Goal: Task Accomplishment & Management: Complete application form

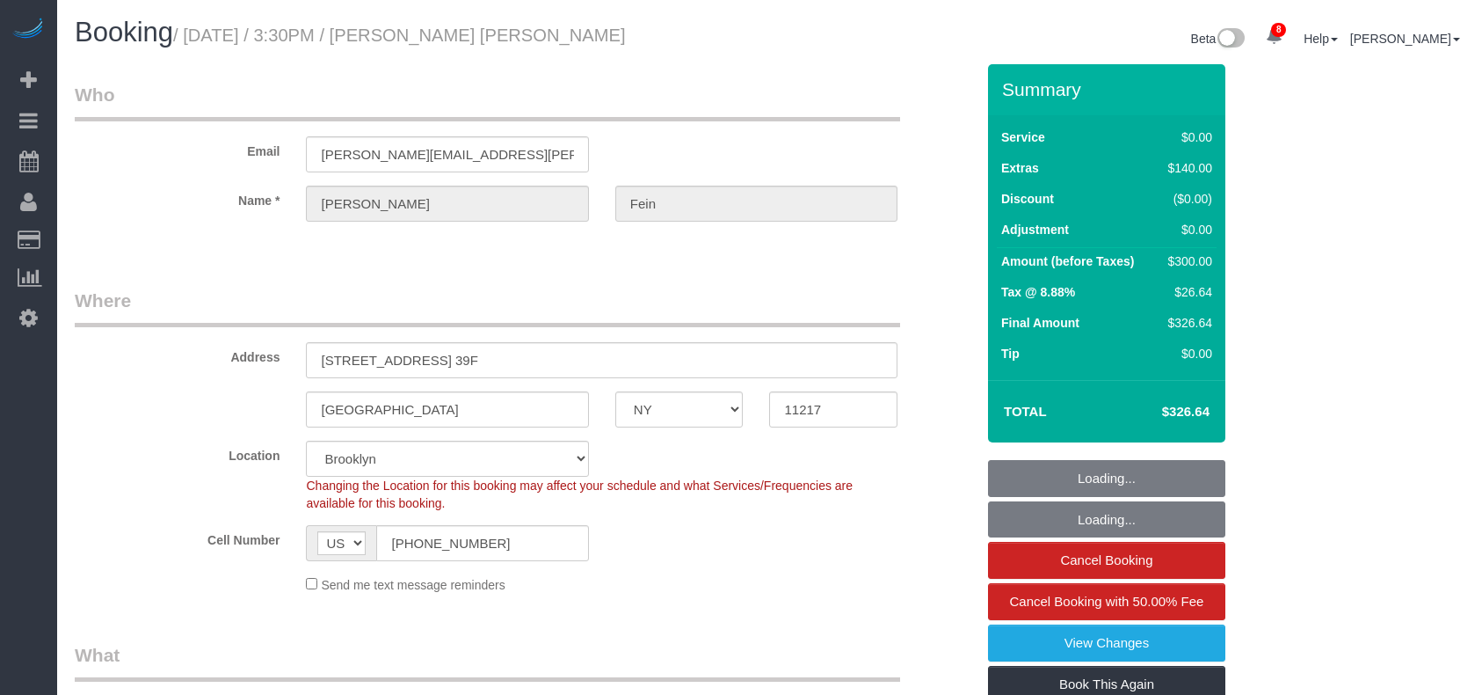
select select "NY"
select select "string:stripe-pm_1Rw5NL4VGloSiKo7Jkzc41F2"
select select "object:1358"
select select "1"
select select "number:89"
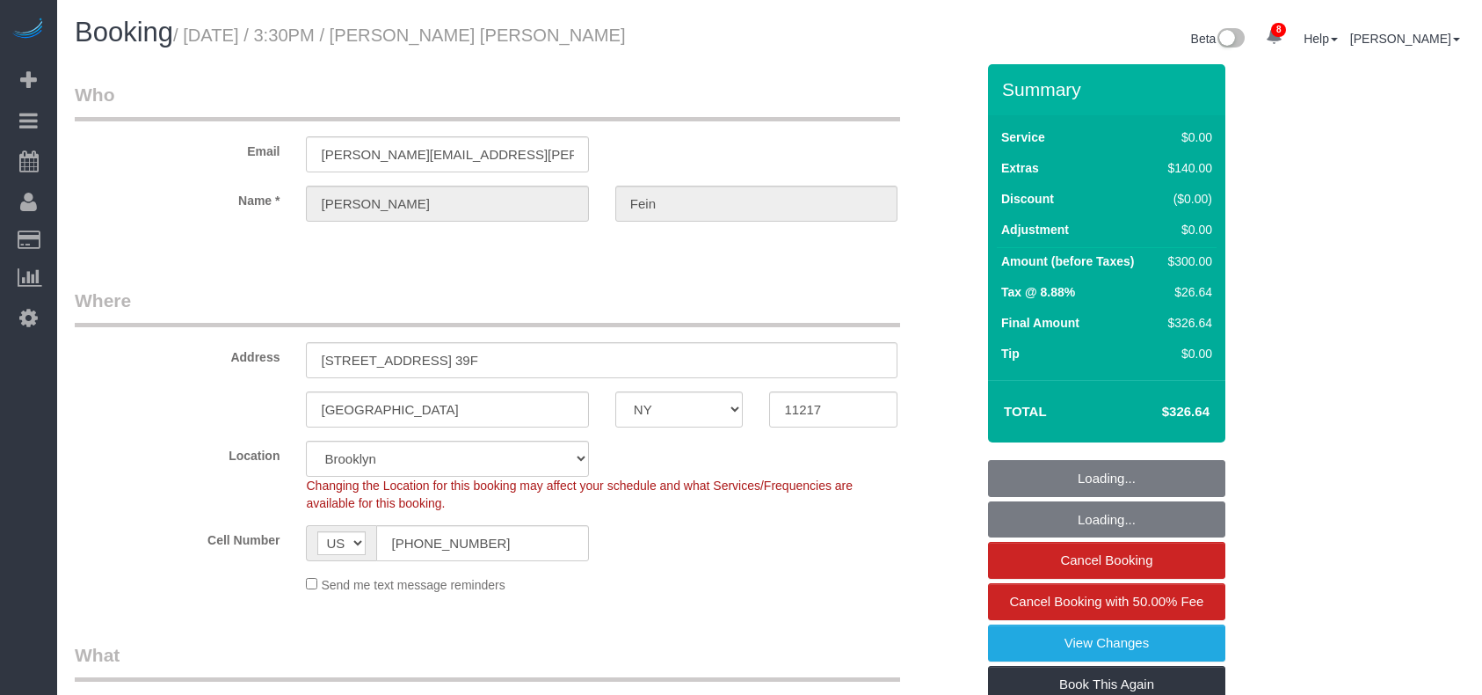
select select "number:75"
select select "number:15"
select select "number:5"
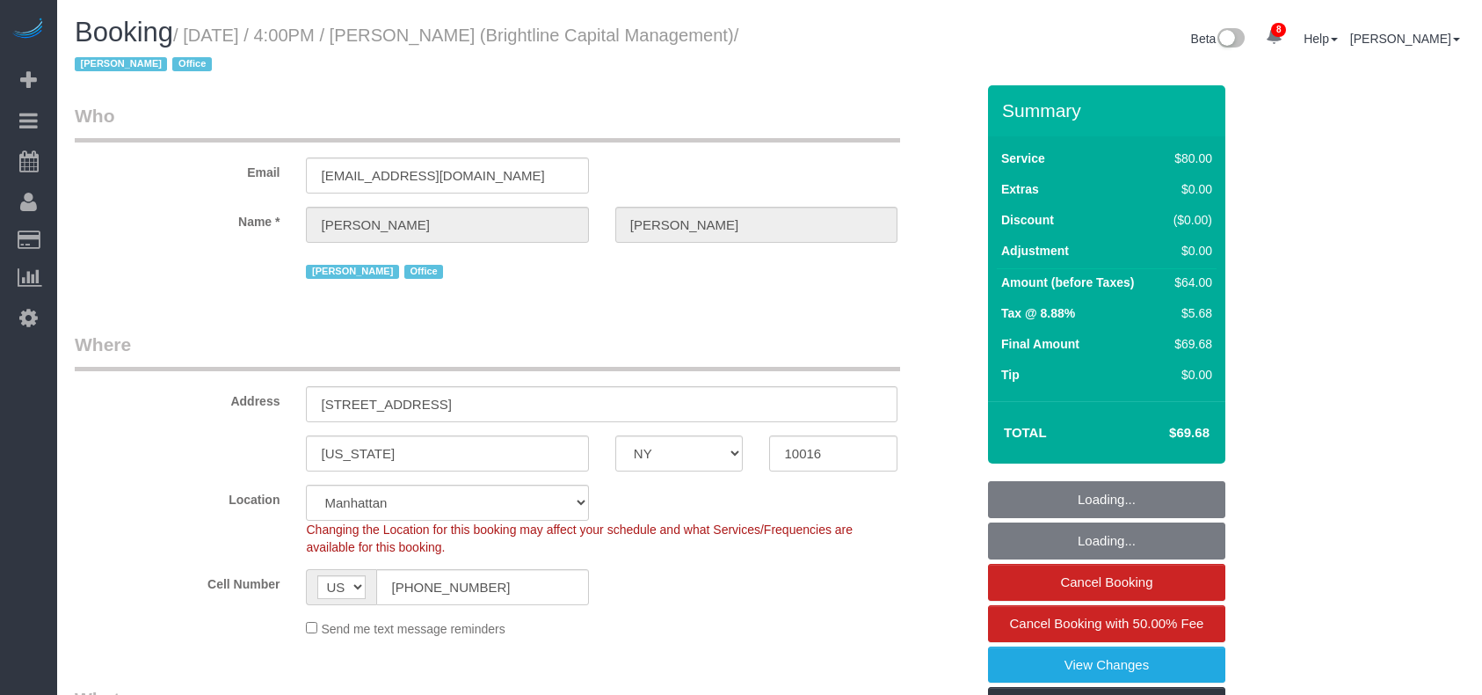
select select "NY"
select select "spot1"
select select "number:89"
select select "number:90"
select select "number:15"
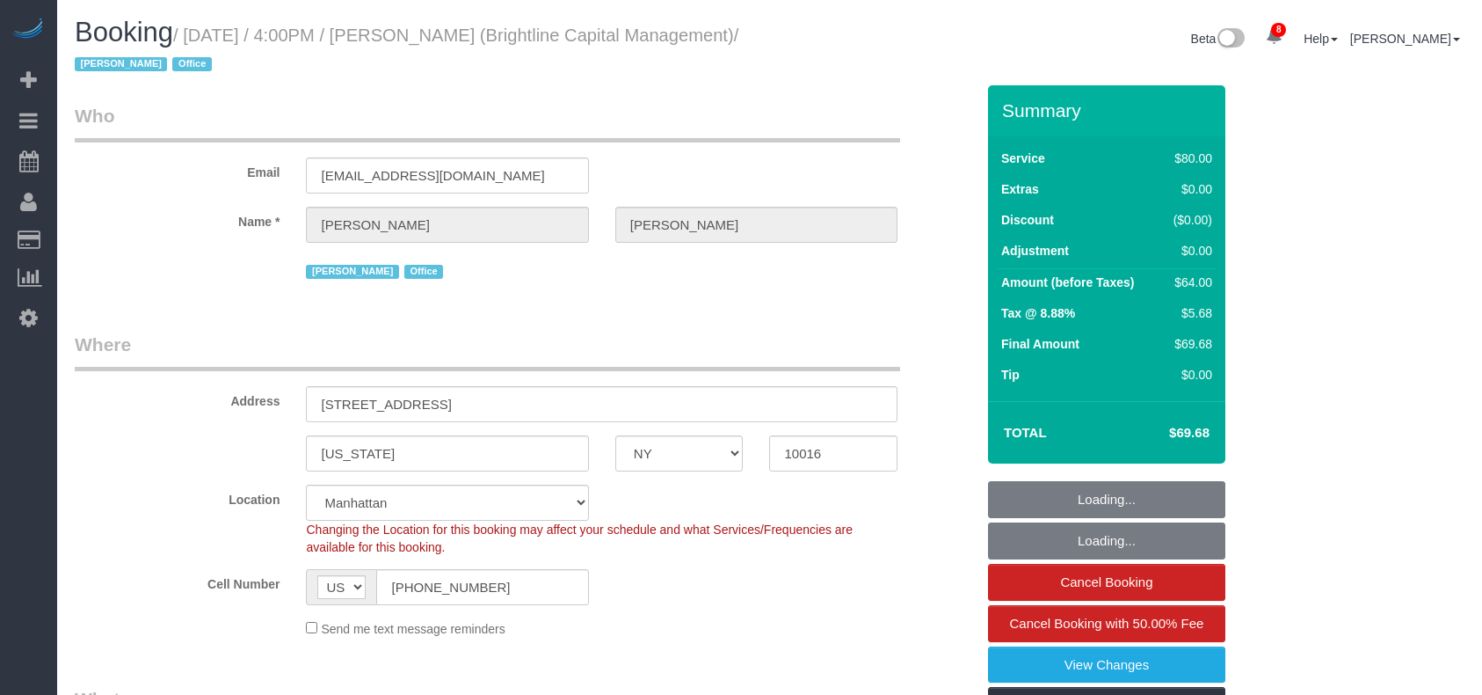
select select "number:7"
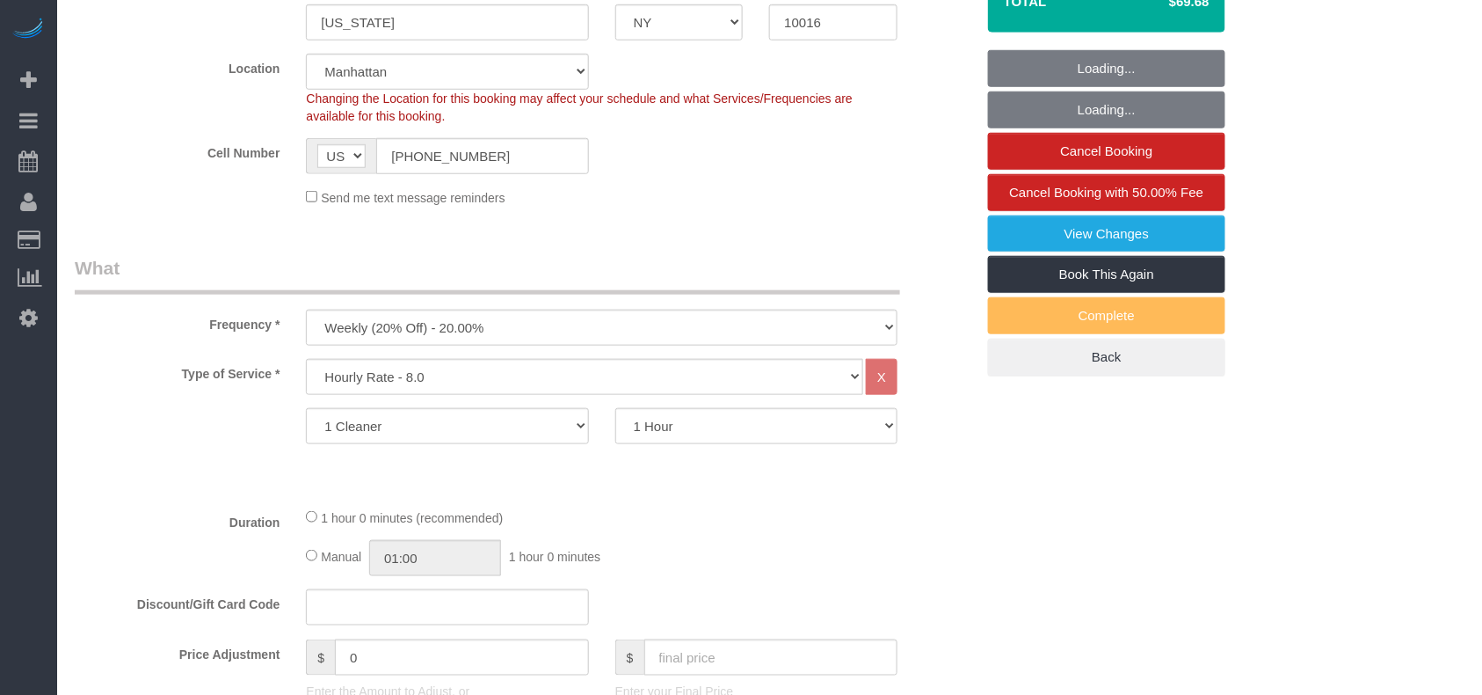
select select "object:1429"
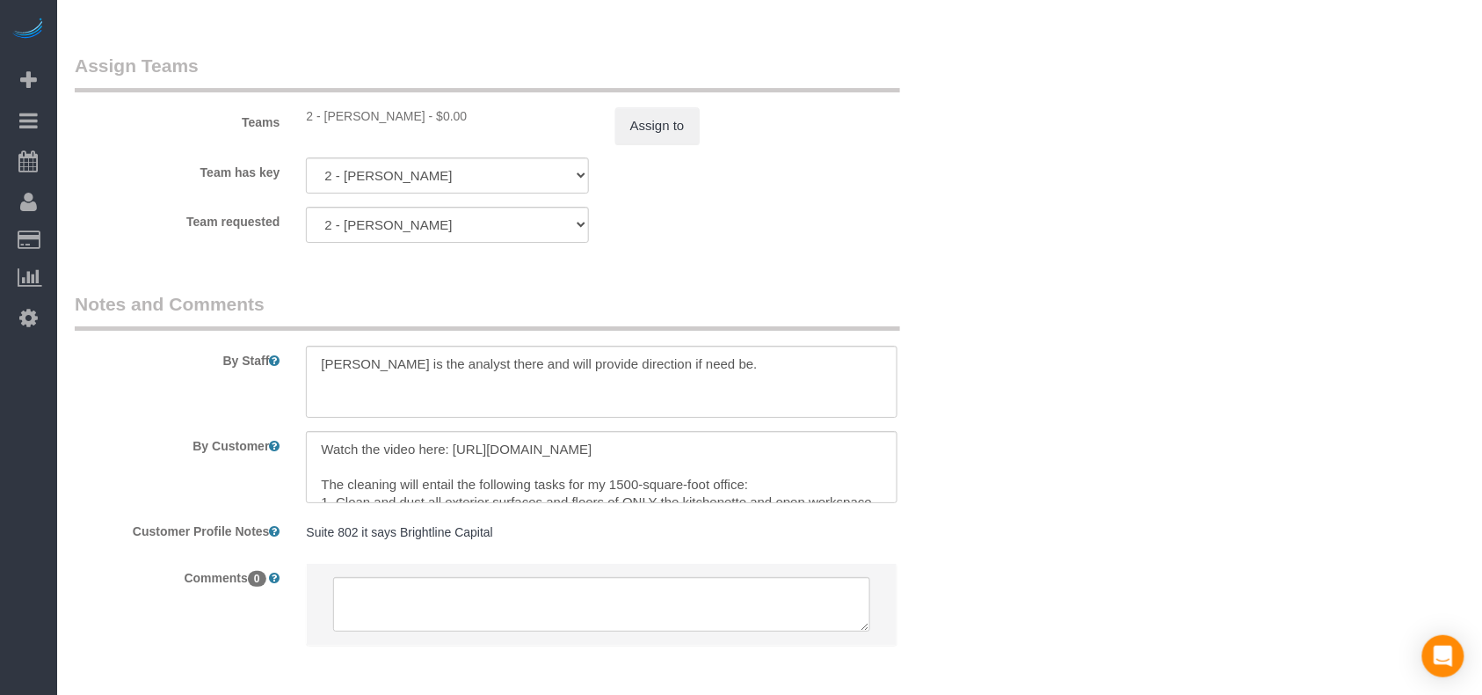
scroll to position [117, 0]
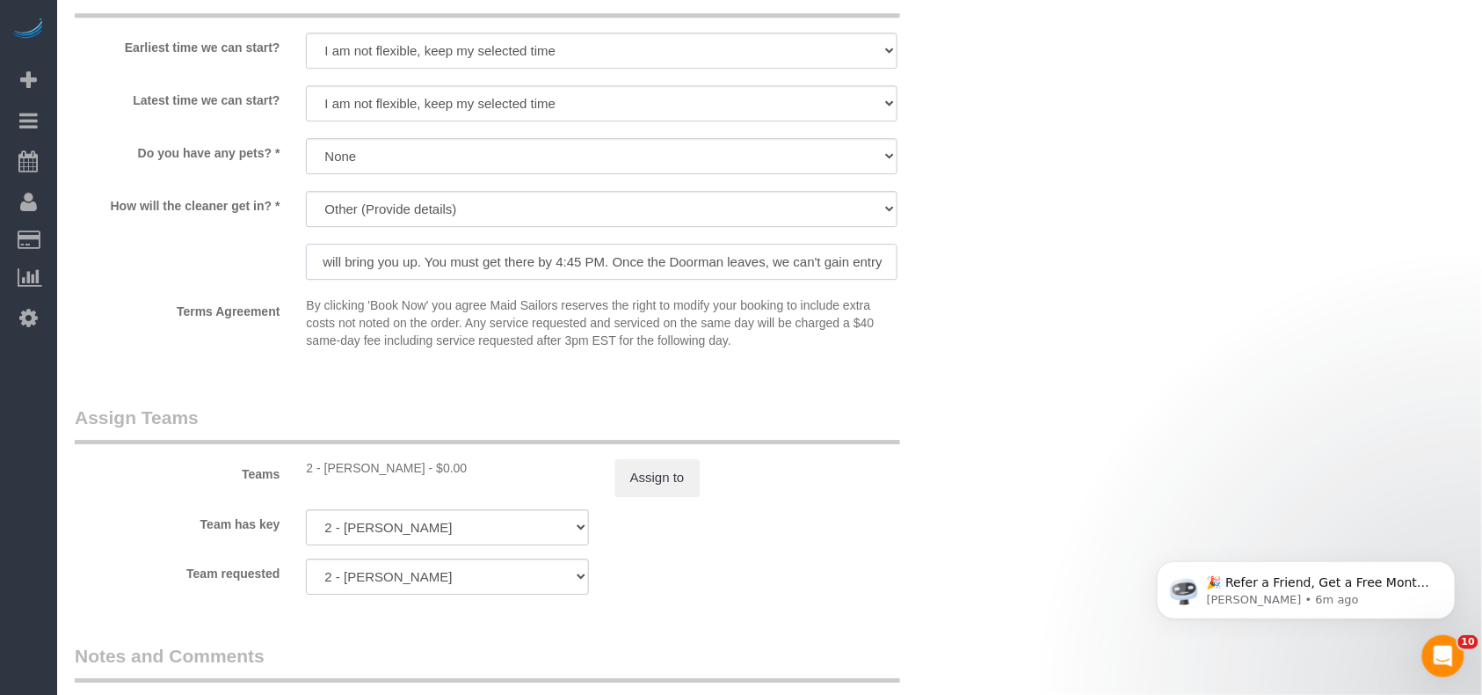
scroll to position [0, 85]
drag, startPoint x: 642, startPoint y: 262, endPoint x: 905, endPoint y: 258, distance: 262.9
click at [905, 258] on div "We'll let you in. Doorman/Front Desk has the key. Other (Provide details) The D…" at bounding box center [602, 237] width 618 height 92
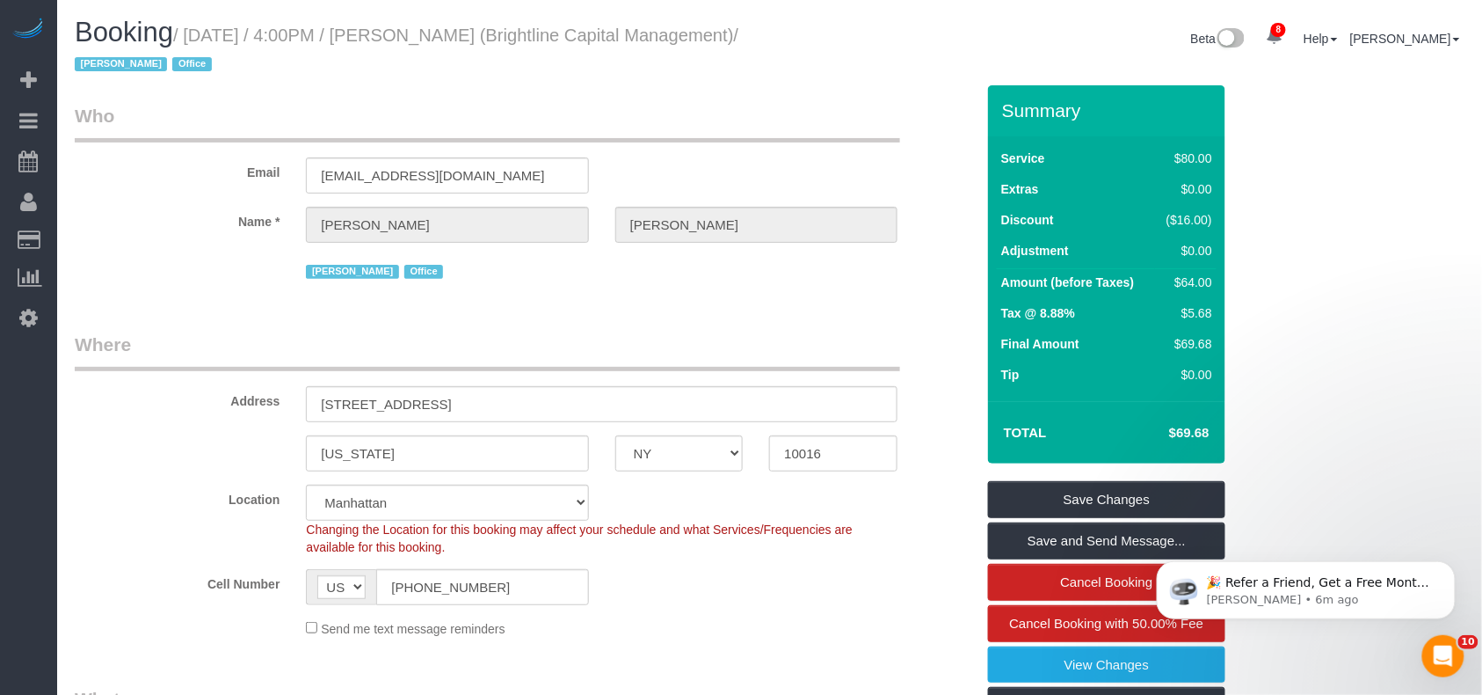
scroll to position [0, 0]
drag, startPoint x: 188, startPoint y: 65, endPoint x: 193, endPoint y: 40, distance: 25.2
click at [193, 40] on small "/ [DATE] / 4:00PM / [PERSON_NAME] (Brightline Capital Management) / [PERSON_NAM…" at bounding box center [407, 49] width 664 height 49
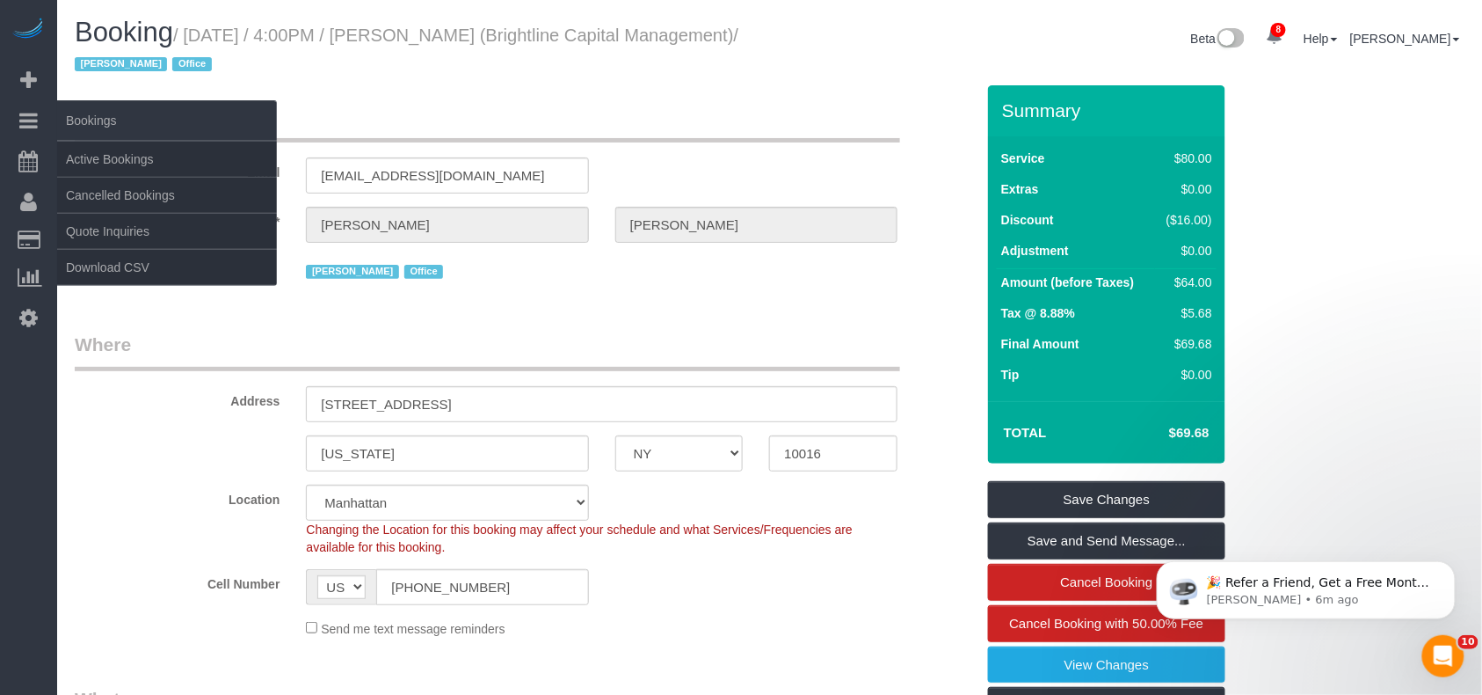
copy small "[DATE] / 4:00PM / [PERSON_NAME] (Brightline Capital Management)"
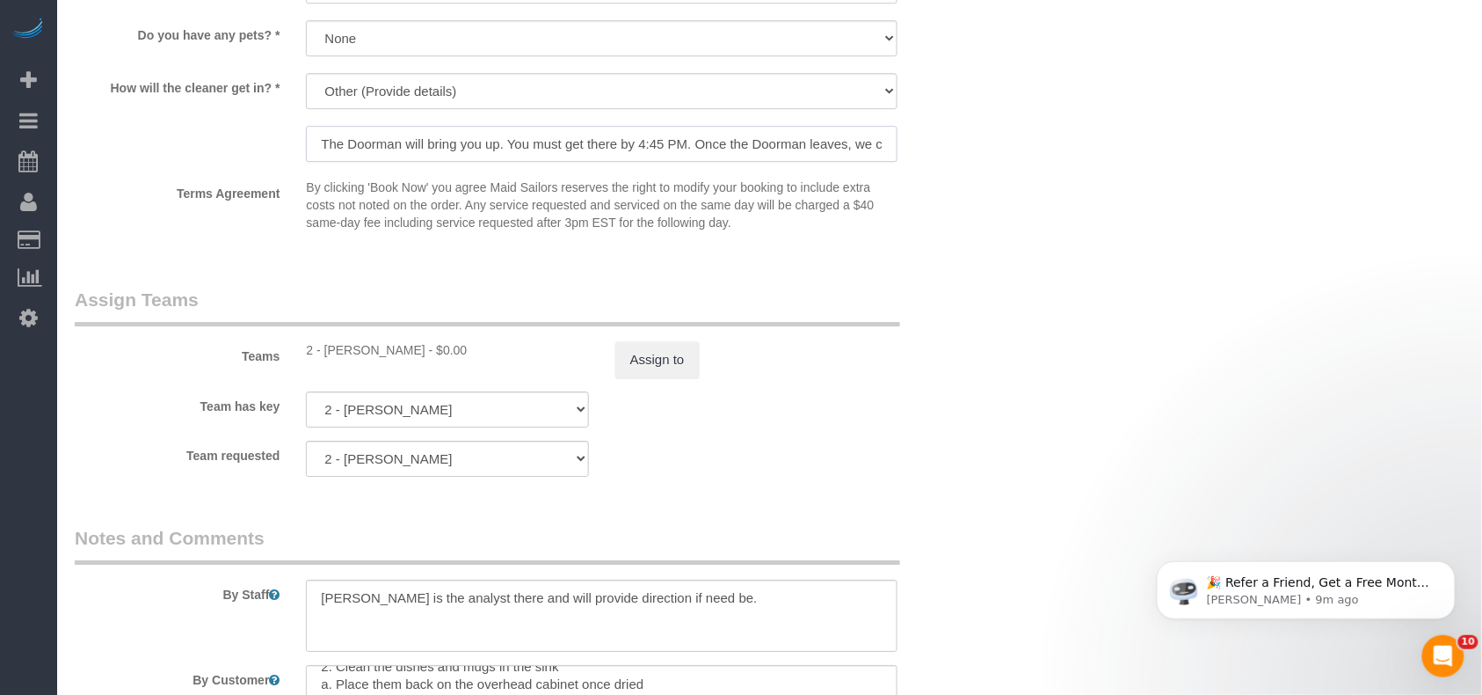
scroll to position [0, 85]
drag, startPoint x: 557, startPoint y: 142, endPoint x: 921, endPoint y: 127, distance: 364.2
click at [921, 127] on div "How will the cleaner get in? * We'll let you in. Doorman/Front Desk has the key…" at bounding box center [525, 119] width 927 height 92
click at [858, 141] on input "The Doorman will bring you up. You must get there by 4:45 PM. Once the Doorman …" at bounding box center [602, 144] width 592 height 36
drag, startPoint x: 826, startPoint y: 144, endPoint x: 1080, endPoint y: 144, distance: 253.2
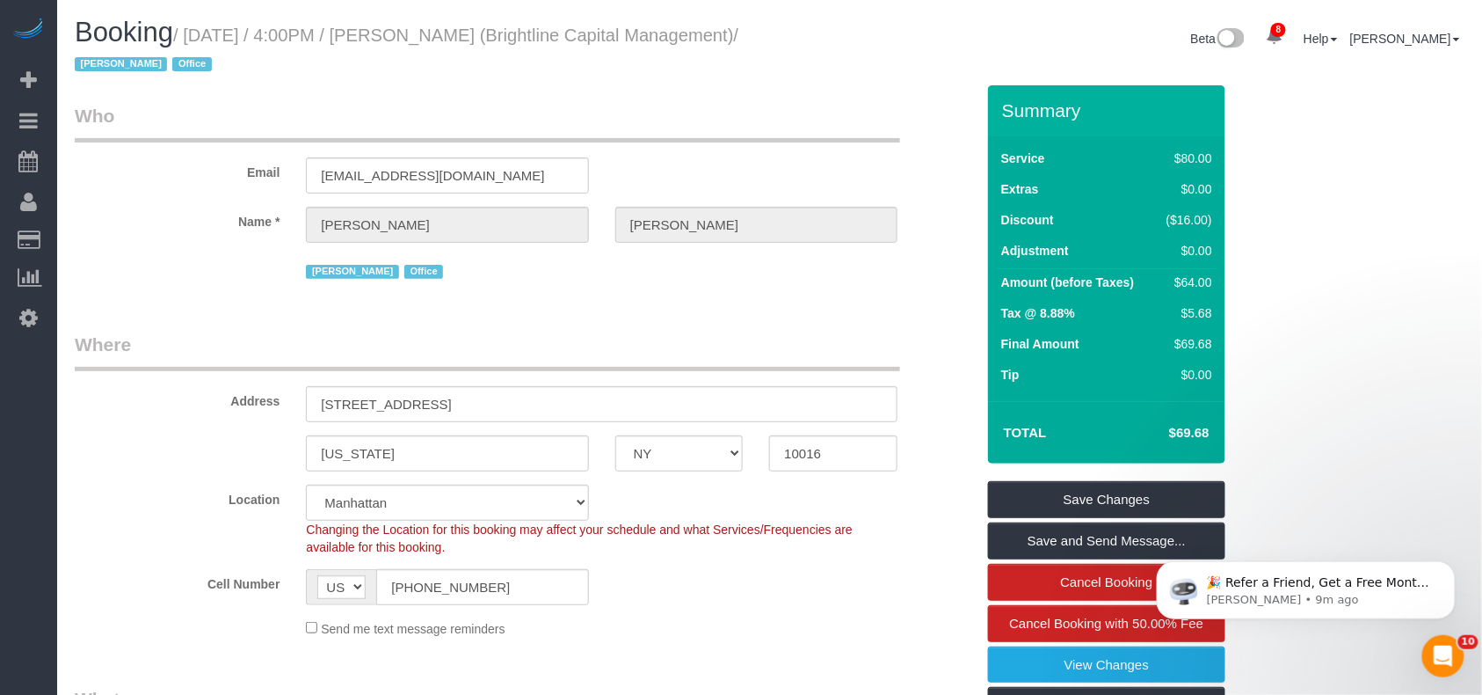
scroll to position [0, 0]
drag, startPoint x: 526, startPoint y: 37, endPoint x: 410, endPoint y: 36, distance: 116.1
click at [410, 36] on small "/ [DATE] / 4:00PM / [PERSON_NAME] (Brightline Capital Management) / [PERSON_NAM…" at bounding box center [407, 49] width 664 height 49
copy small "[PERSON_NAME]"
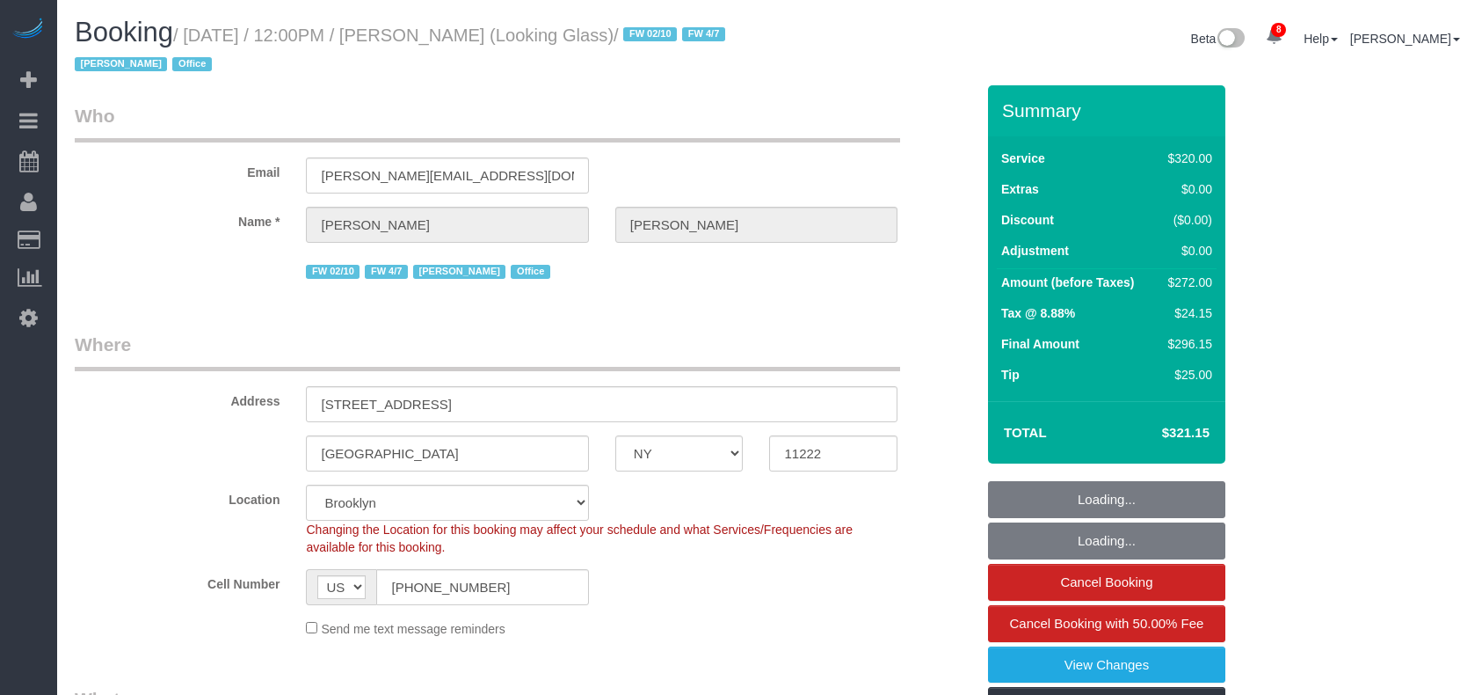
select select "NY"
select select "string:stripe-pm_1Pk9r74VGloSiKo7ygf3bK1Q"
select select "number:60"
select select "number:73"
select select "number:15"
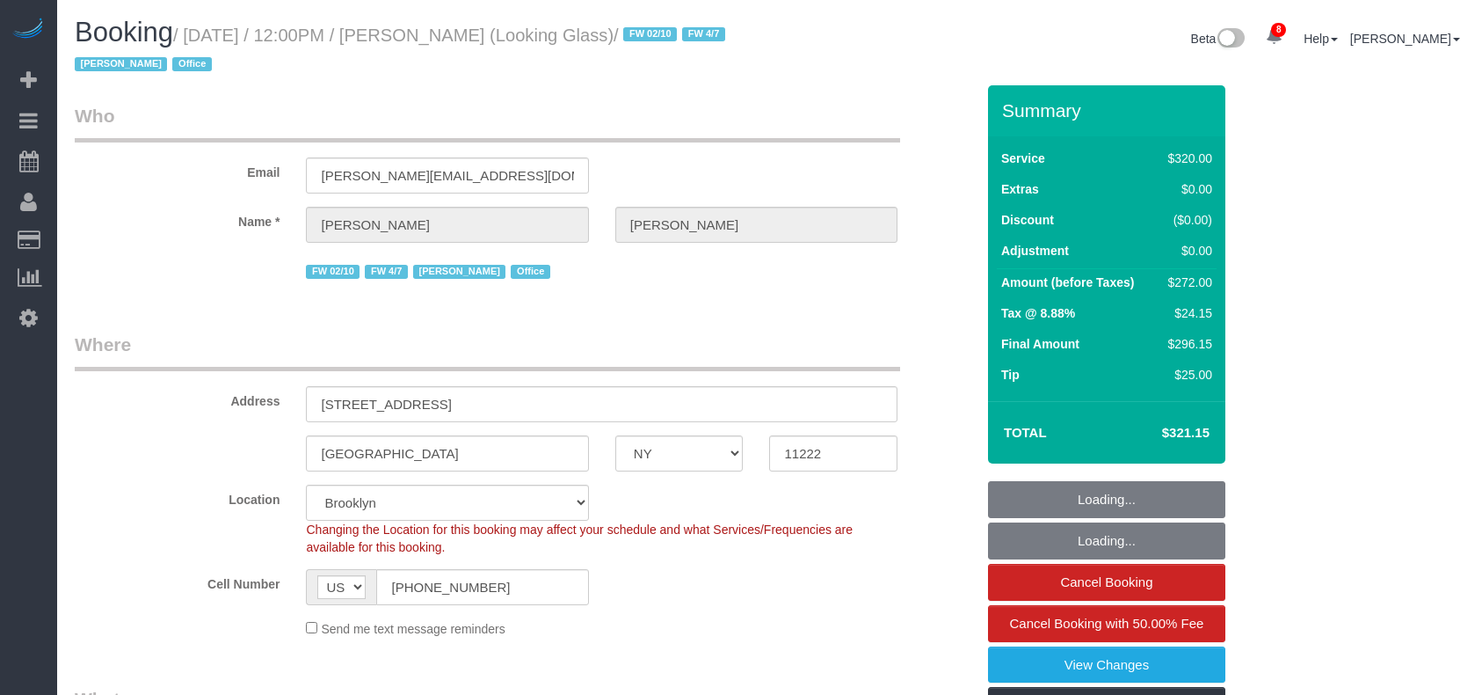
select select "number:6"
select select "240"
select select "object:864"
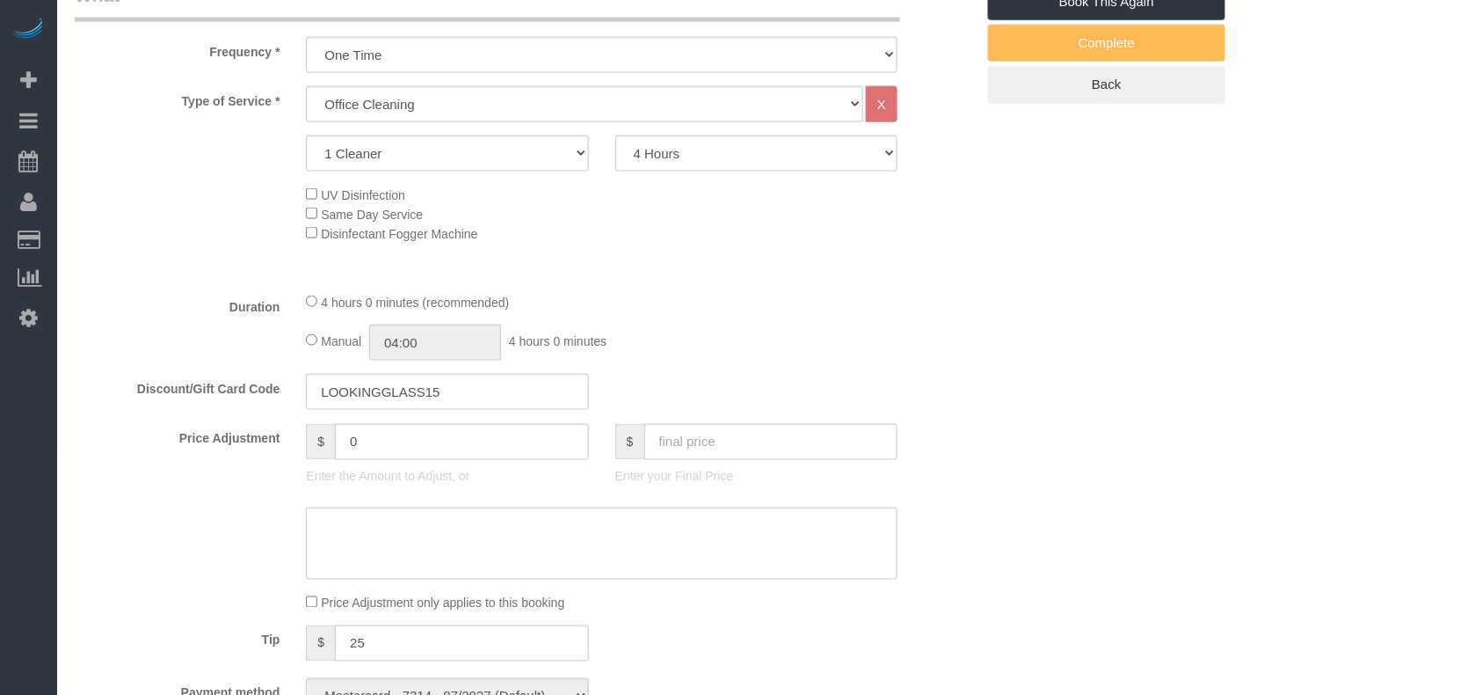
select select "spot1"
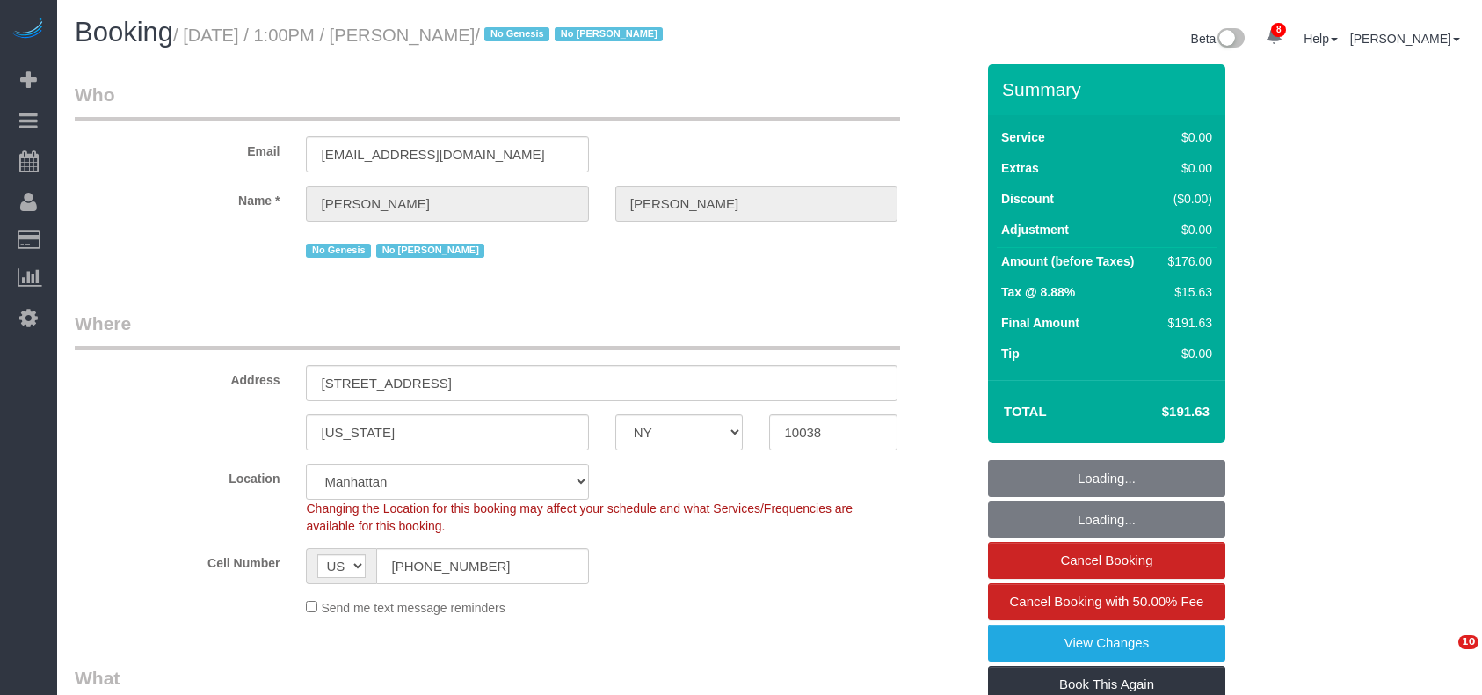
select select "NY"
select select "2"
select select "spot1"
select select "number:89"
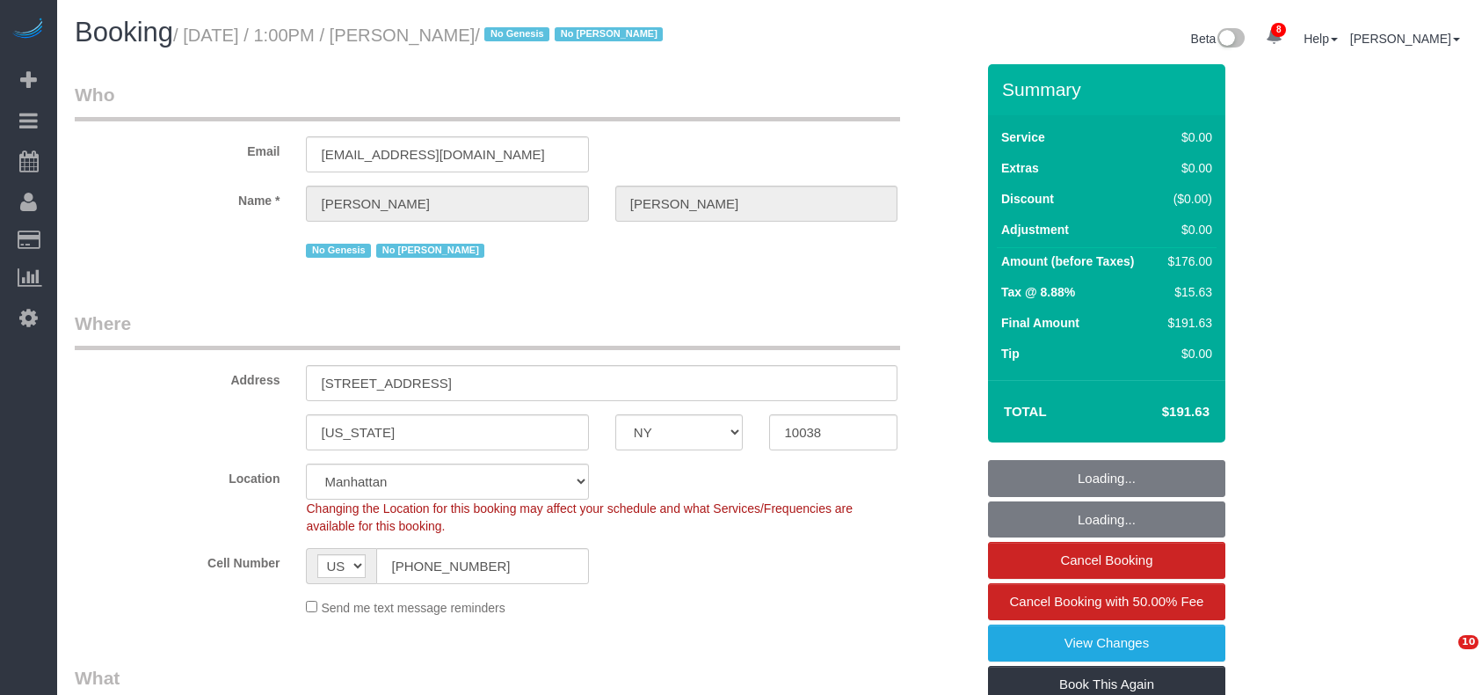
select select "number:90"
select select "number:15"
select select "number:6"
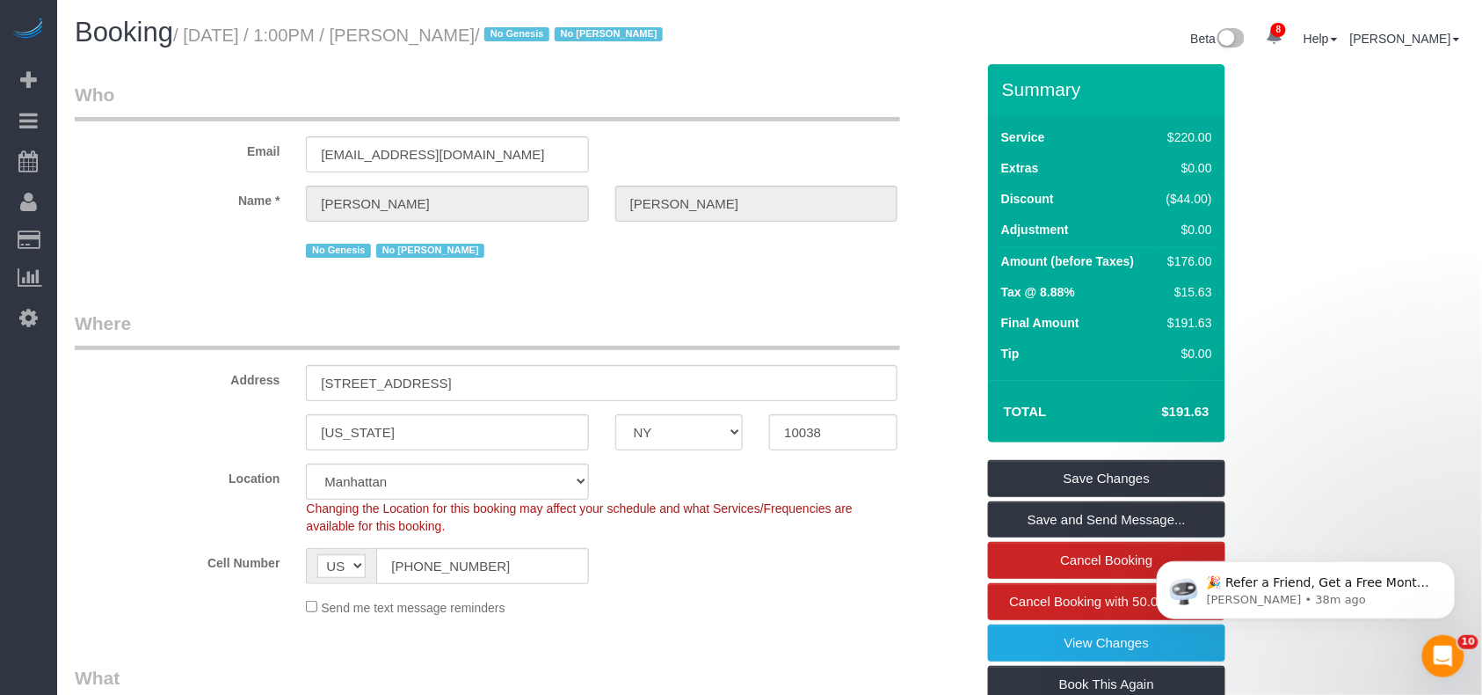
drag, startPoint x: 486, startPoint y: 39, endPoint x: 194, endPoint y: 40, distance: 291.9
click at [194, 40] on small "/ [DATE] / 1:00PM / [PERSON_NAME] / No Genesis No [PERSON_NAME]" at bounding box center [420, 34] width 495 height 19
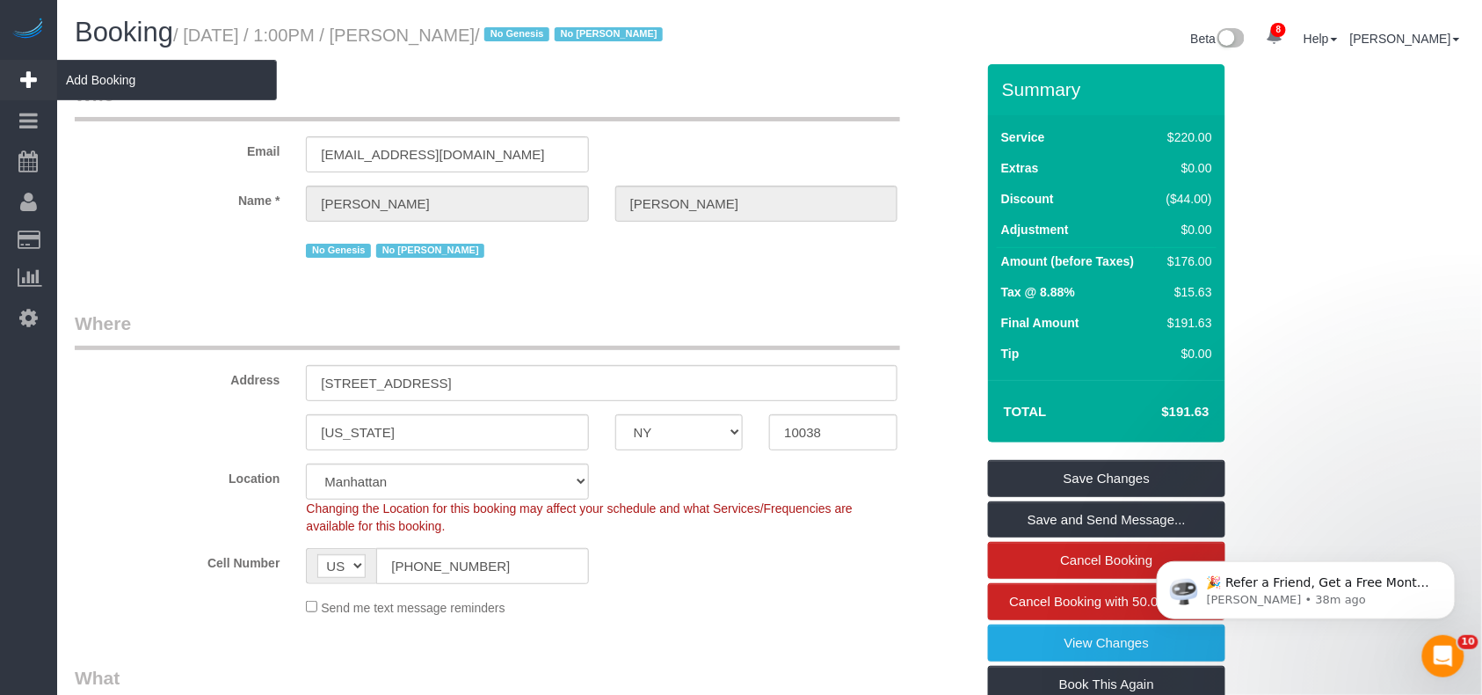
copy small "[DATE] / 1:00PM / [PERSON_NAME]"
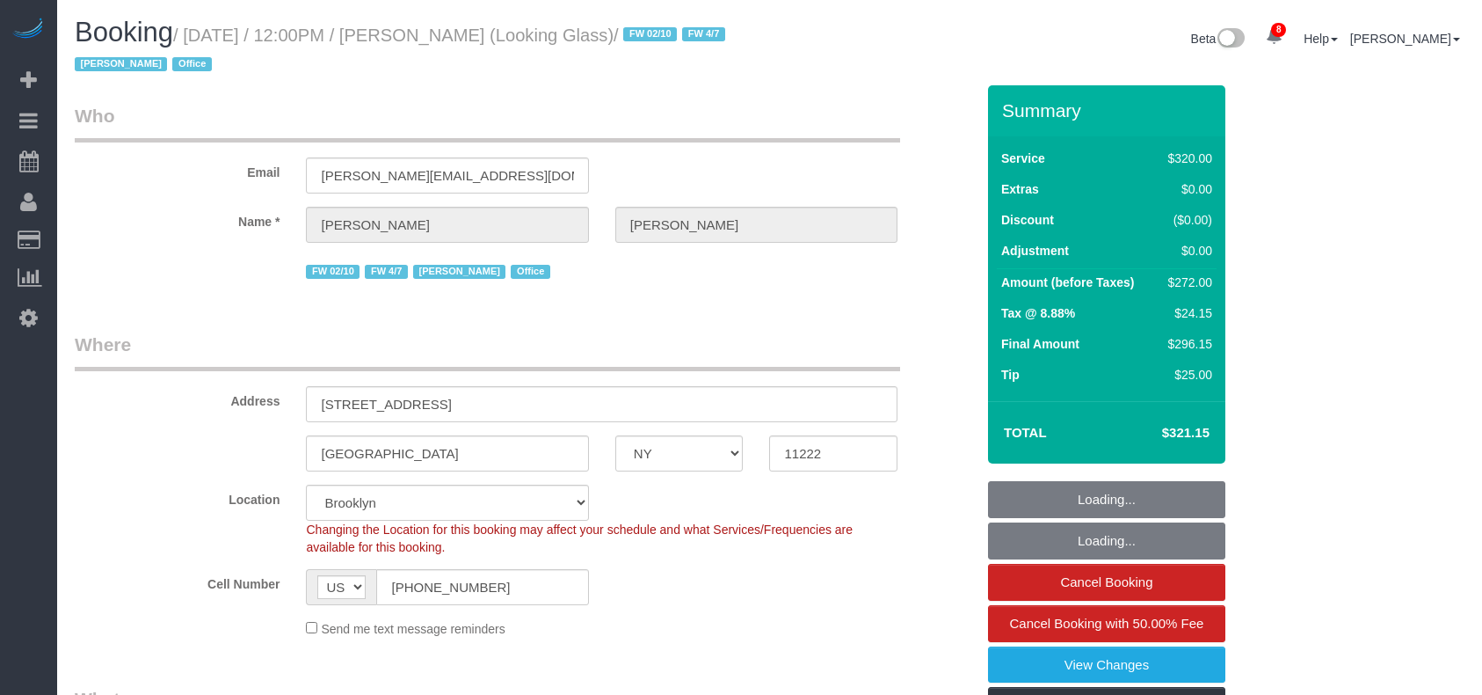
select select "NY"
select select "object:714"
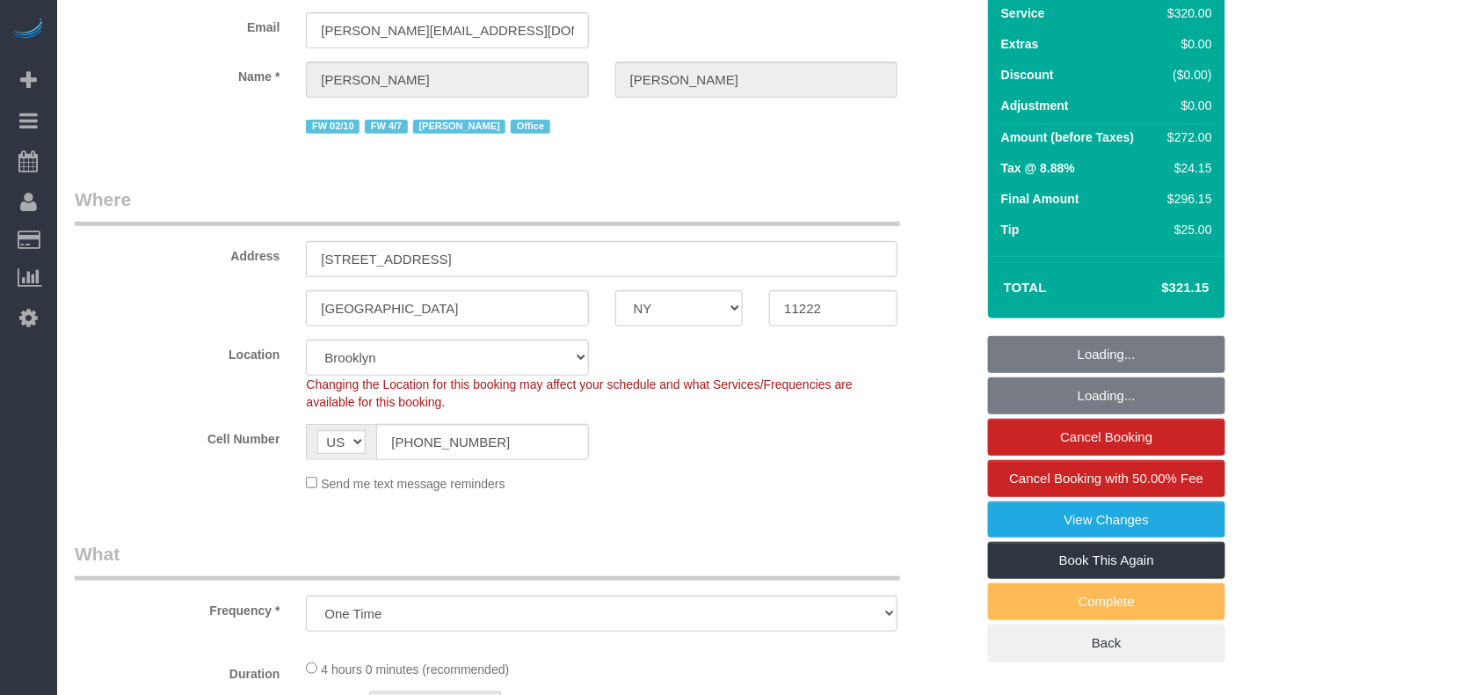
select select "string:stripe-pm_1Pk9r74VGloSiKo7ygf3bK1Q"
select select "240"
select select "number:60"
select select "number:73"
select select "number:15"
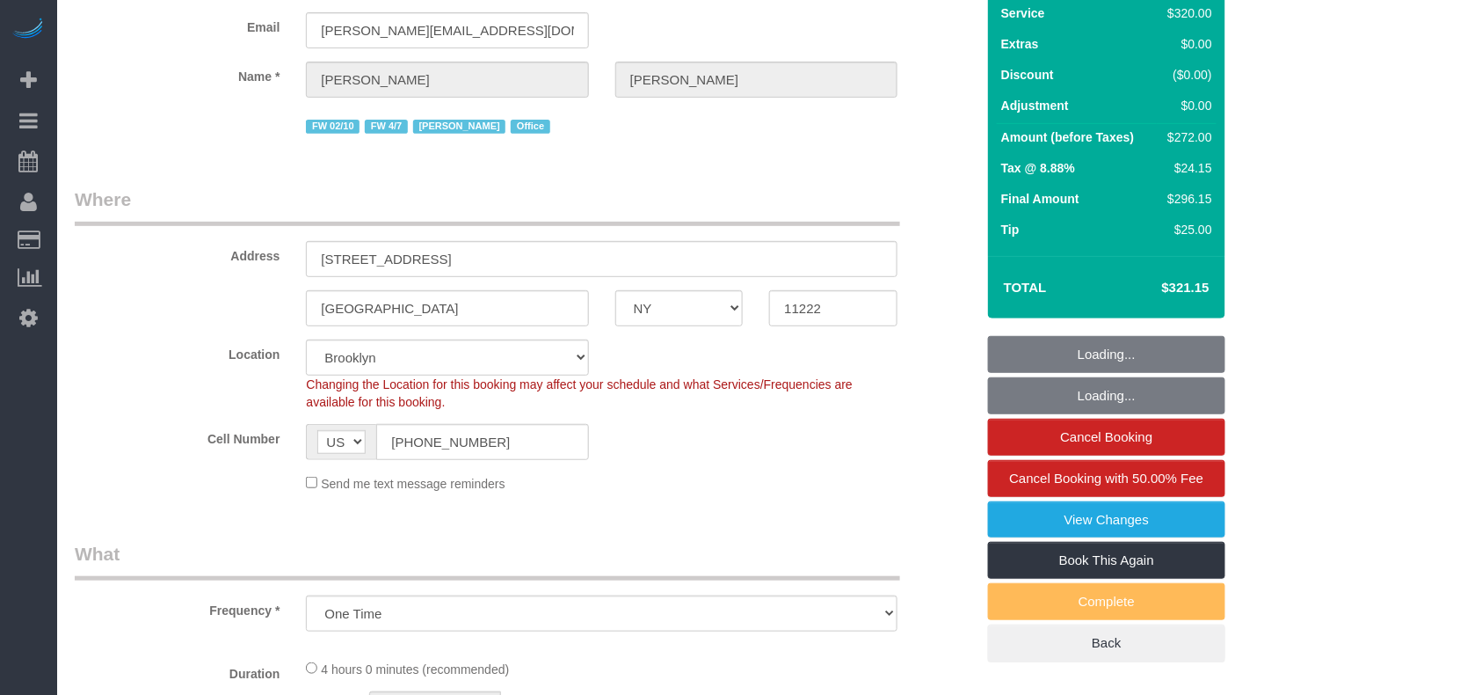
select select "number:6"
select select "spot1"
